Goal: Information Seeking & Learning: Learn about a topic

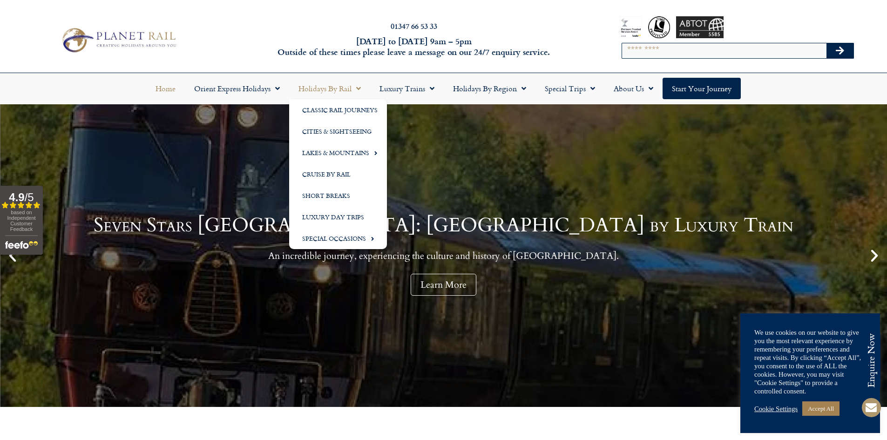
click at [312, 87] on link "Holidays by Rail" at bounding box center [329, 88] width 81 height 21
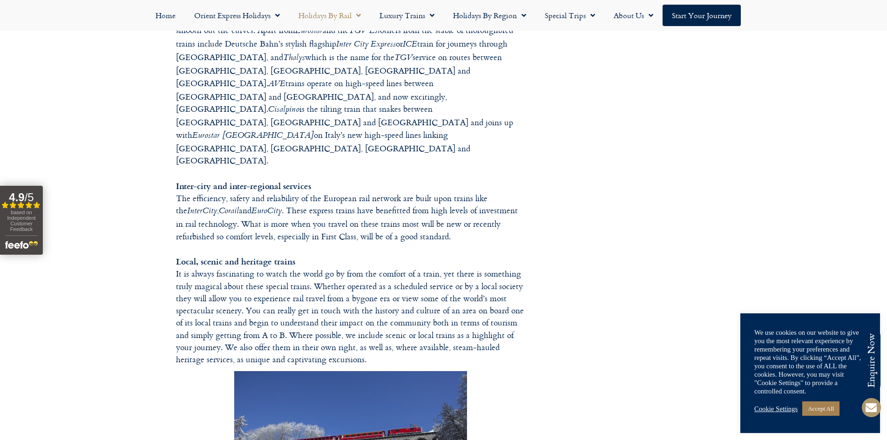
scroll to position [791, 0]
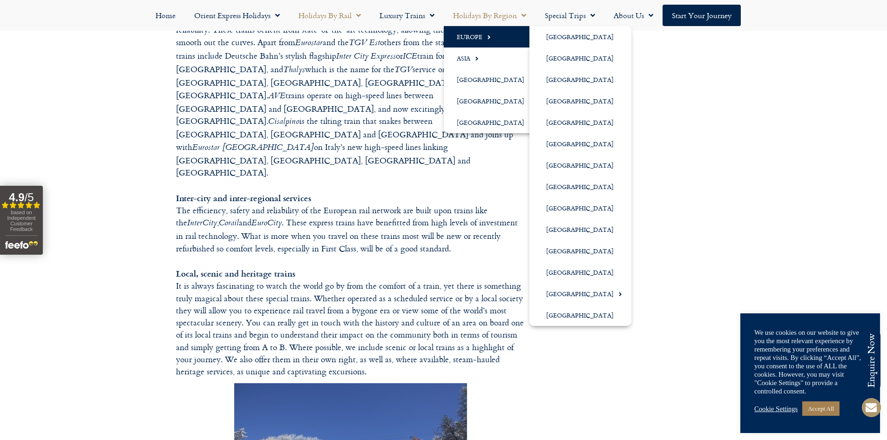
click at [474, 38] on link "Europe" at bounding box center [492, 36] width 98 height 21
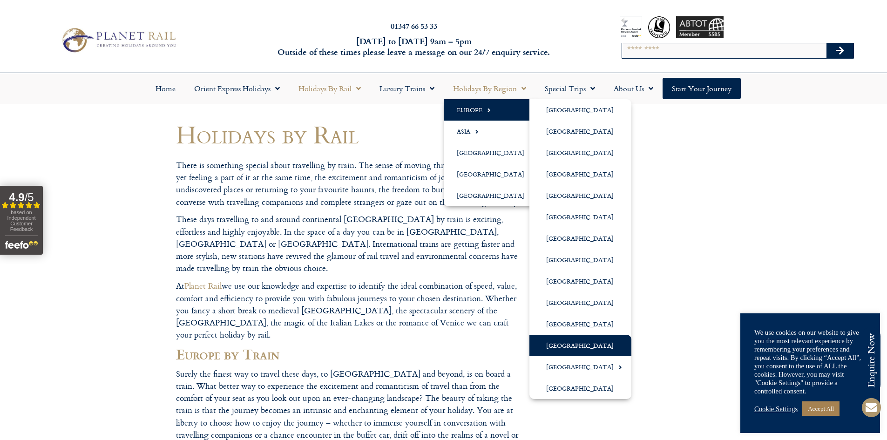
click at [562, 344] on link "[GEOGRAPHIC_DATA]" at bounding box center [580, 345] width 102 height 21
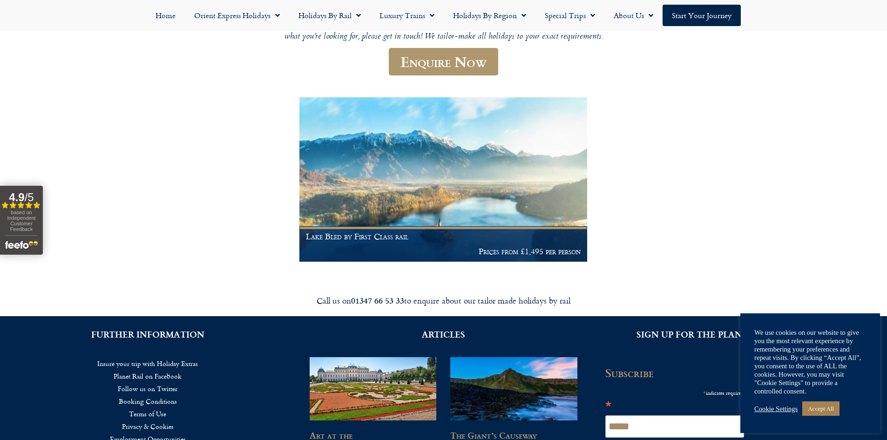
scroll to position [140, 0]
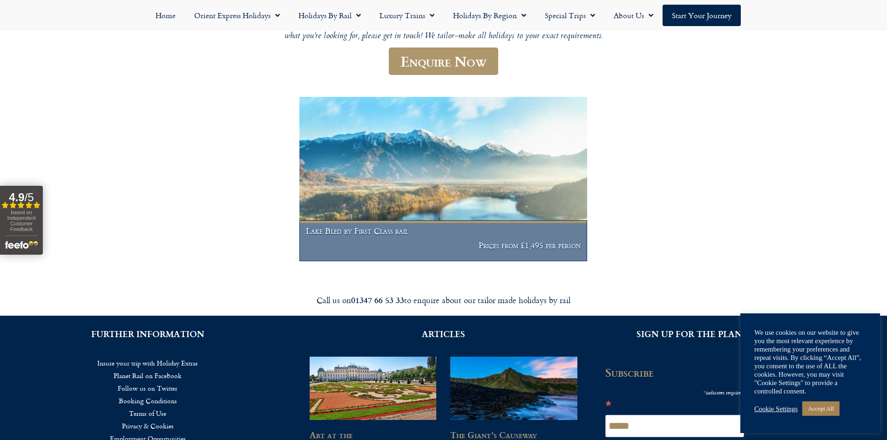
click at [409, 233] on h1 "Lake Bled by First Class rail" at bounding box center [443, 230] width 275 height 9
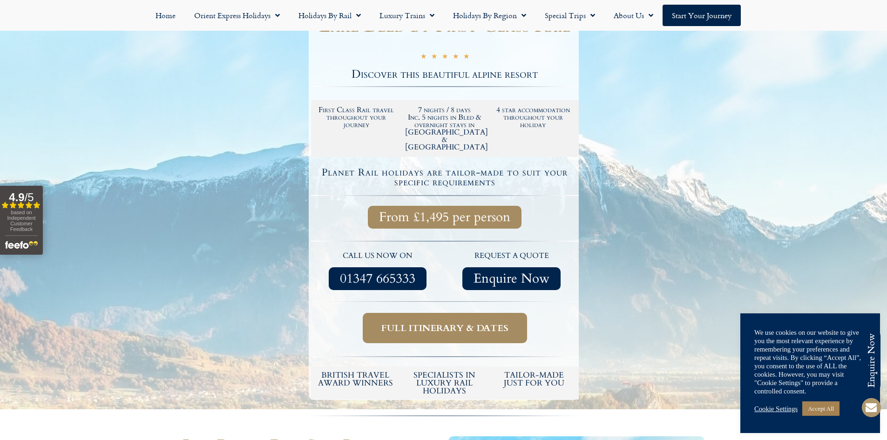
scroll to position [186, 0]
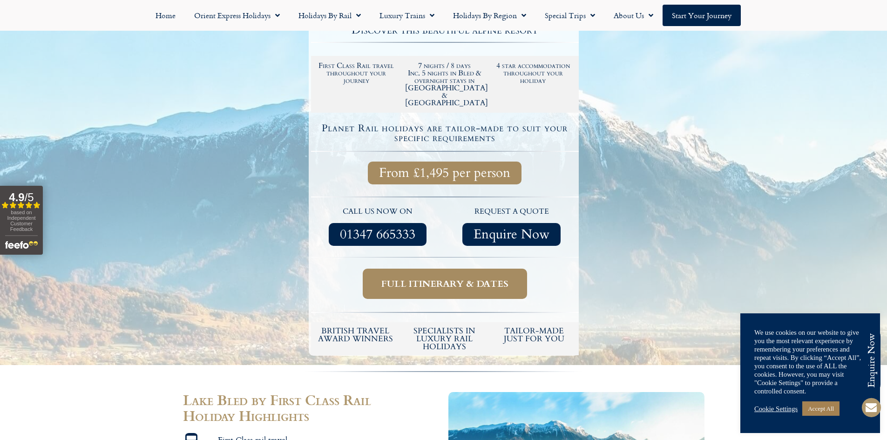
click at [439, 278] on span "Full itinerary & dates" at bounding box center [444, 284] width 127 height 12
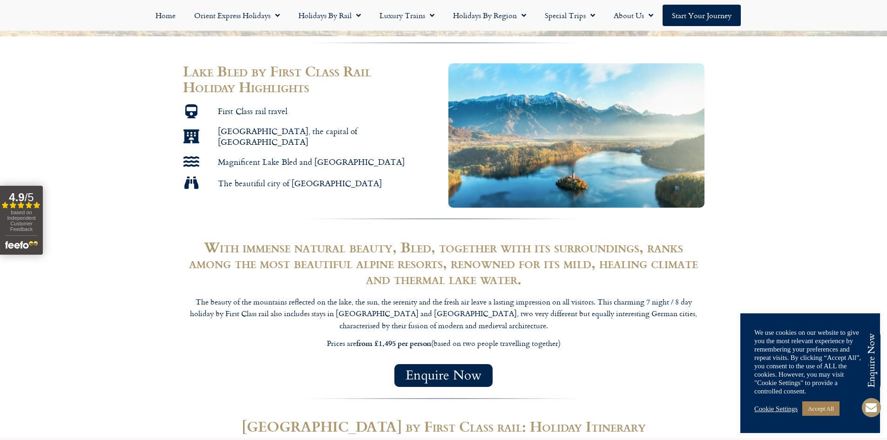
scroll to position [512, 0]
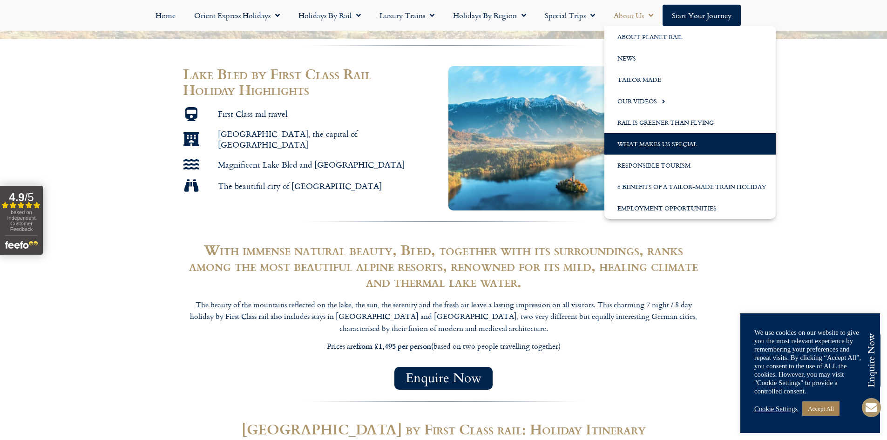
click at [654, 143] on link "What Makes us Special" at bounding box center [689, 143] width 171 height 21
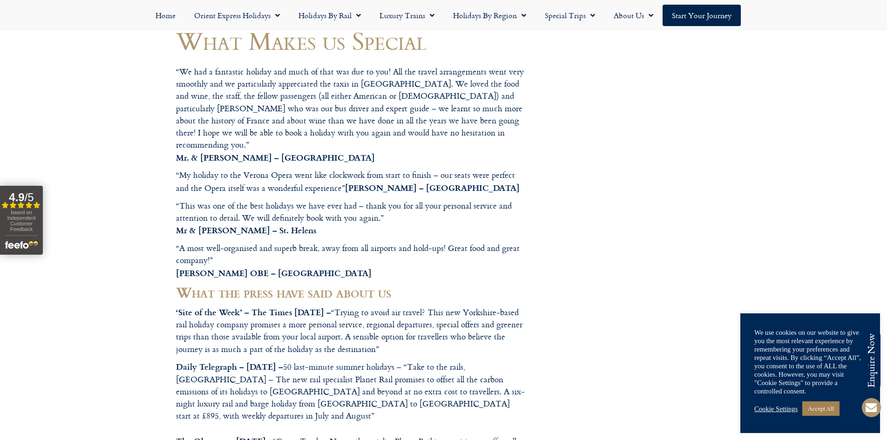
scroll to position [47, 0]
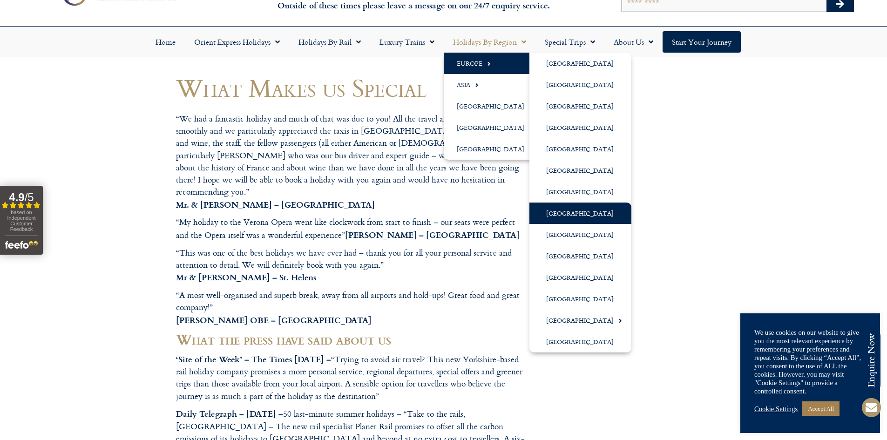
click at [557, 214] on link "[GEOGRAPHIC_DATA]" at bounding box center [580, 212] width 102 height 21
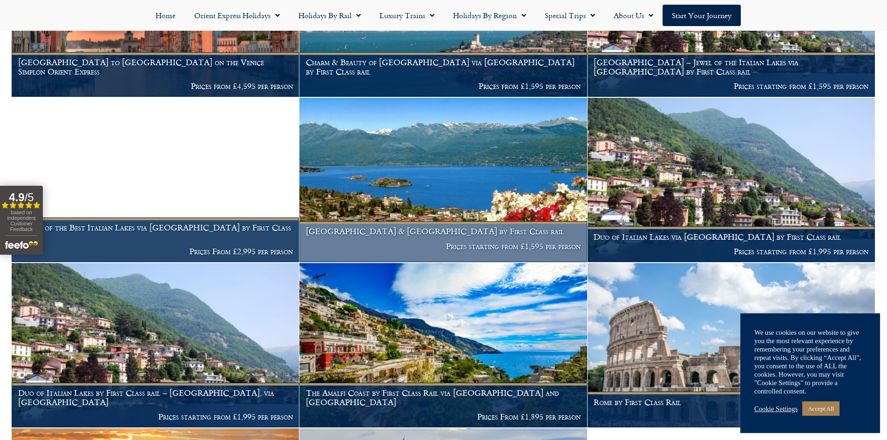
scroll to position [372, 0]
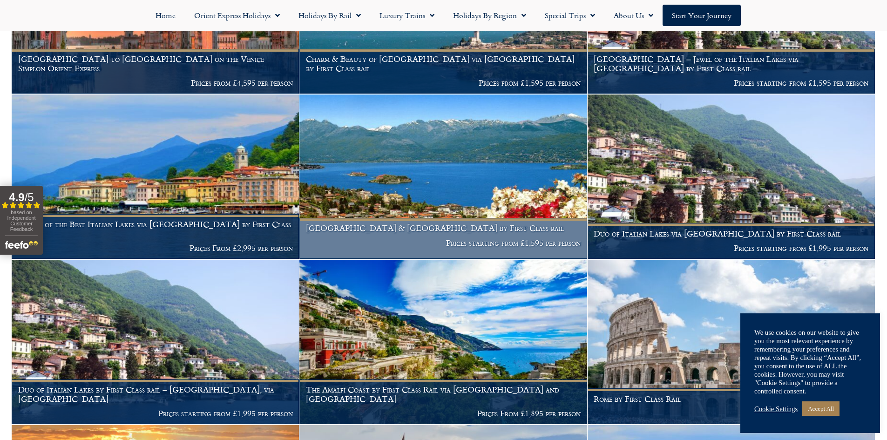
click at [369, 223] on h1 "[GEOGRAPHIC_DATA] & [GEOGRAPHIC_DATA] by First Class rail" at bounding box center [443, 227] width 275 height 9
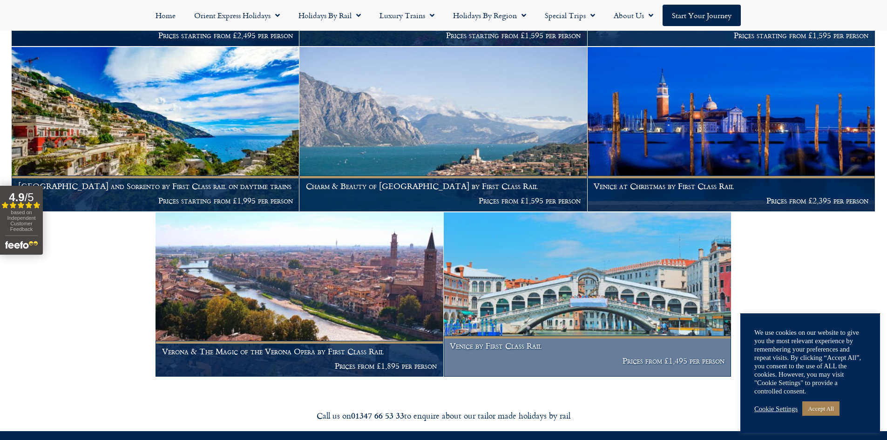
scroll to position [1582, 0]
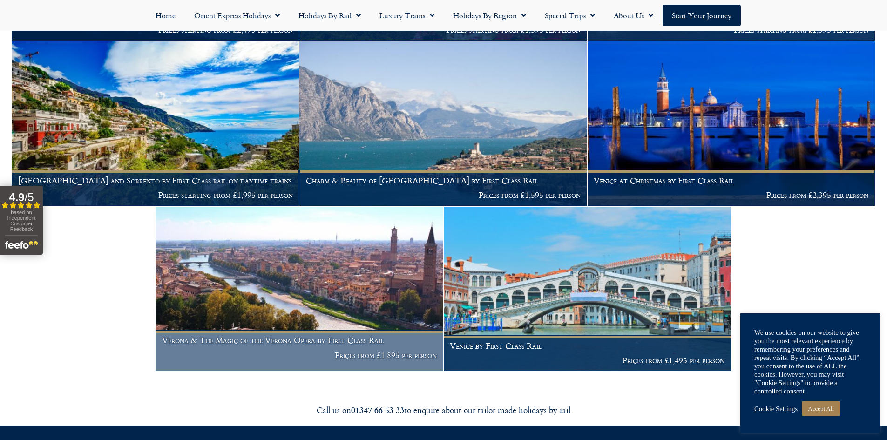
click at [286, 336] on h1 "Verona & The Magic of the Verona Opera by First Class Rail" at bounding box center [299, 340] width 275 height 9
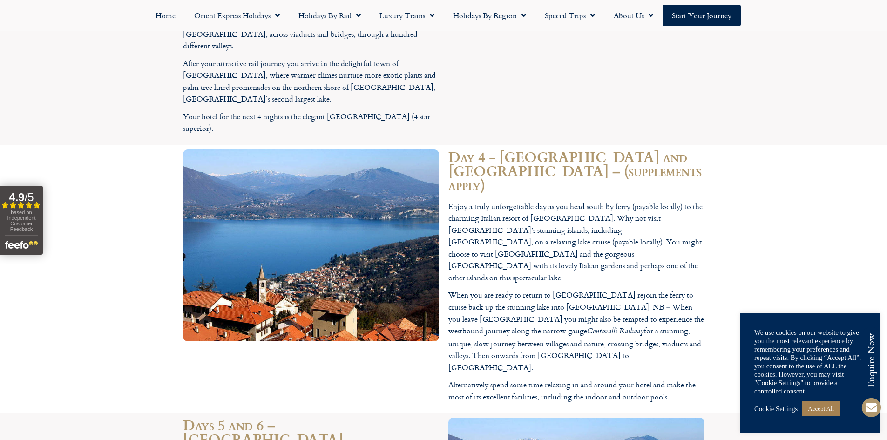
scroll to position [1768, 0]
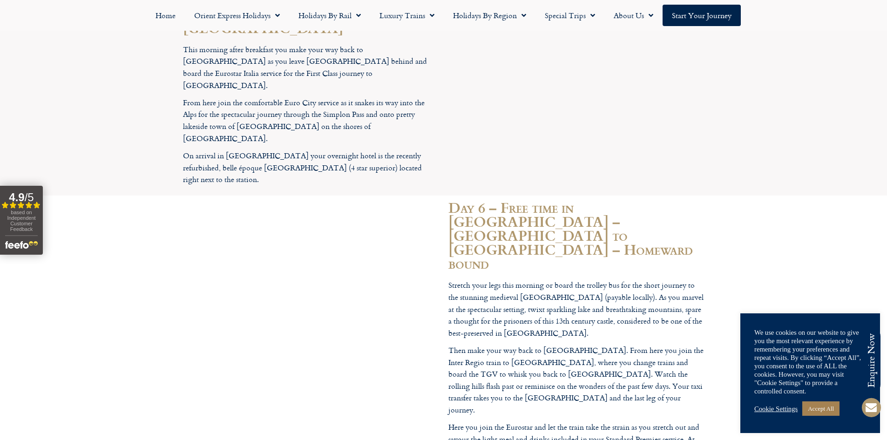
scroll to position [2094, 0]
